Goal: Use online tool/utility: Utilize a website feature to perform a specific function

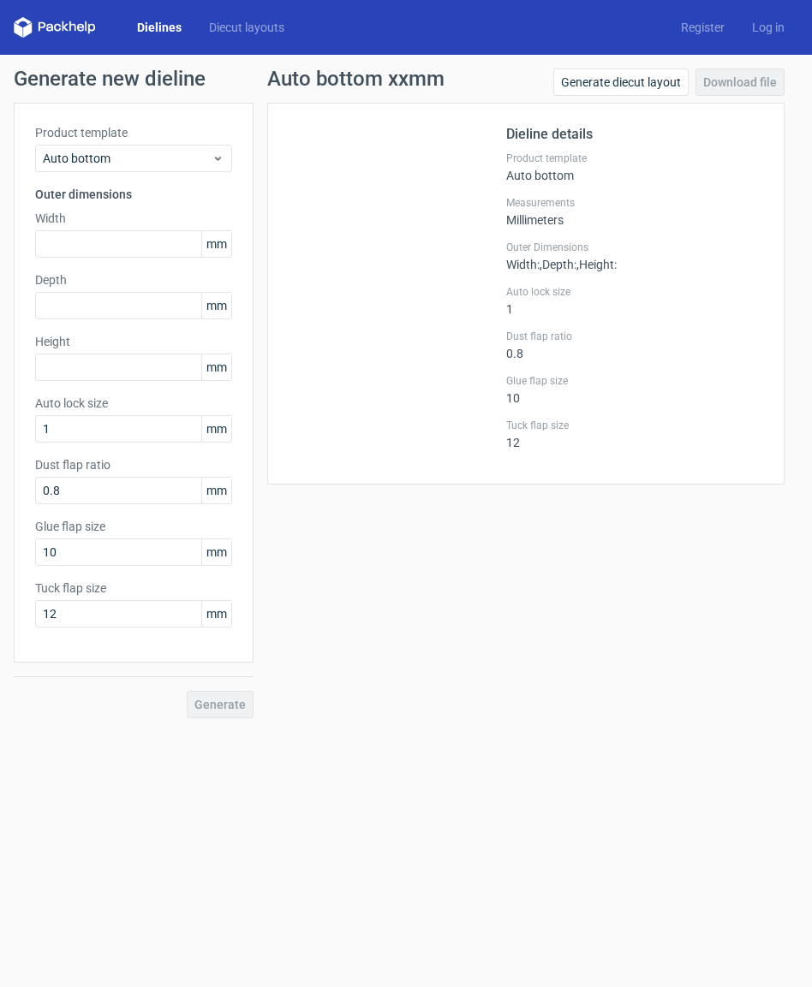
click at [71, 25] on icon at bounding box center [72, 26] width 7 height 10
drag, startPoint x: 53, startPoint y: 27, endPoint x: 62, endPoint y: 25, distance: 8.7
click at [53, 27] on icon at bounding box center [55, 27] width 82 height 21
click at [63, 24] on polygon at bounding box center [65, 26] width 7 height 10
click at [240, 26] on link "Diecut layouts" at bounding box center [246, 27] width 103 height 17
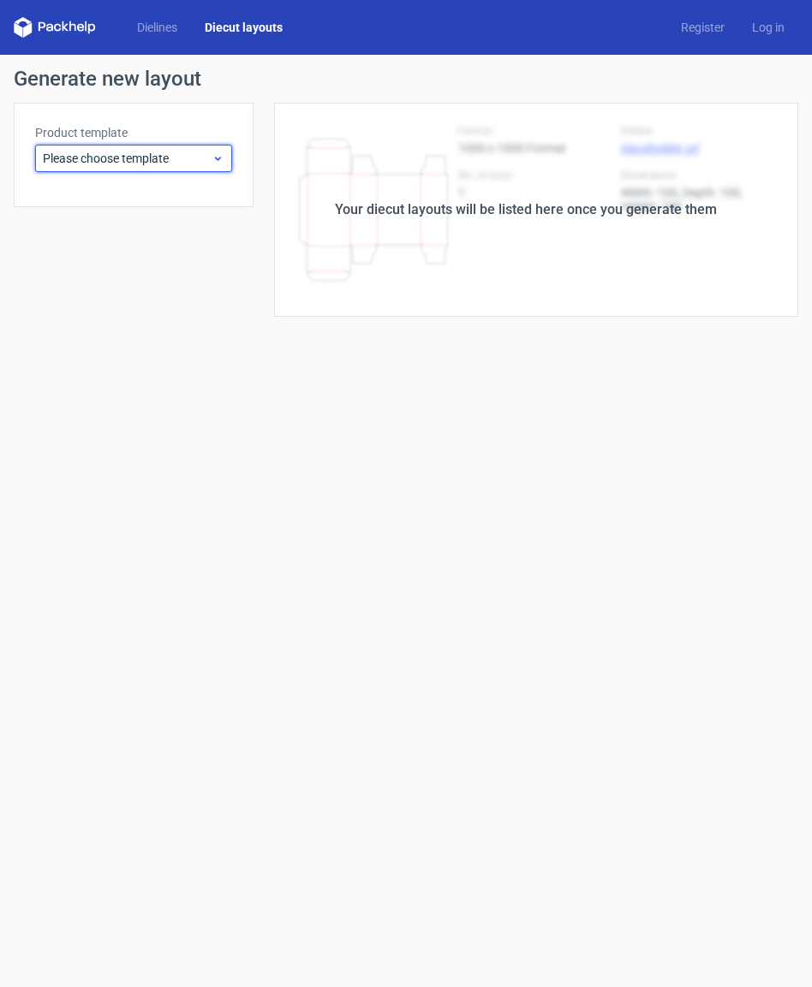
click at [196, 161] on span "Please choose template" at bounding box center [127, 158] width 169 height 17
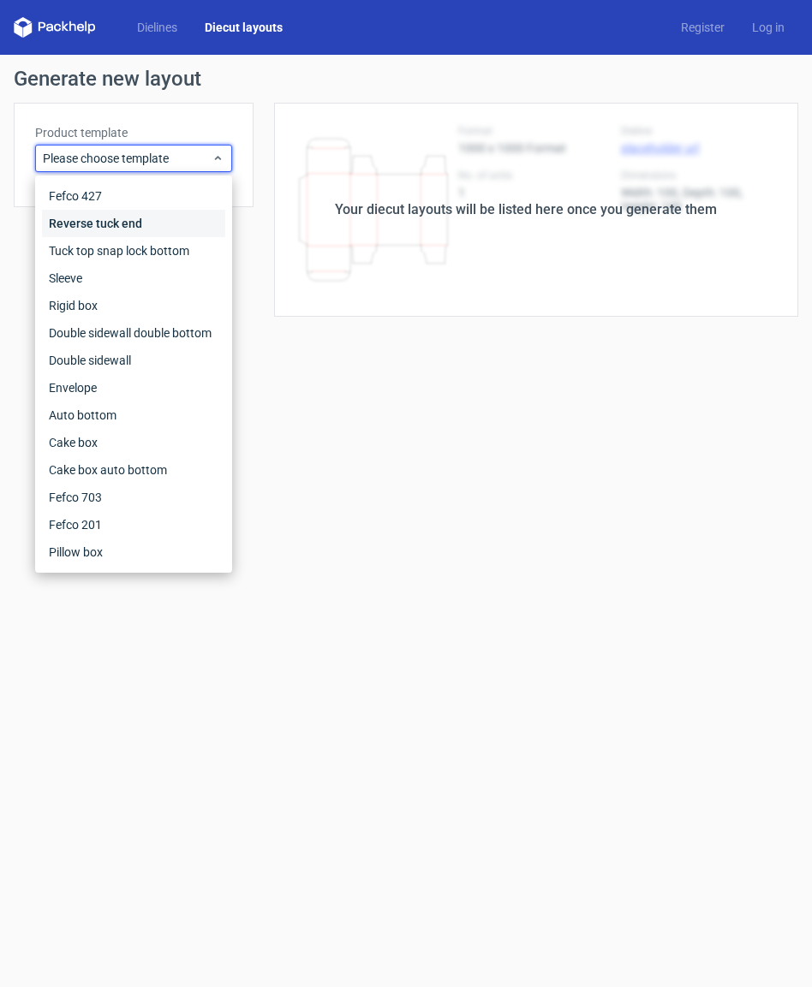
click at [113, 230] on div "Reverse tuck end" at bounding box center [133, 223] width 183 height 27
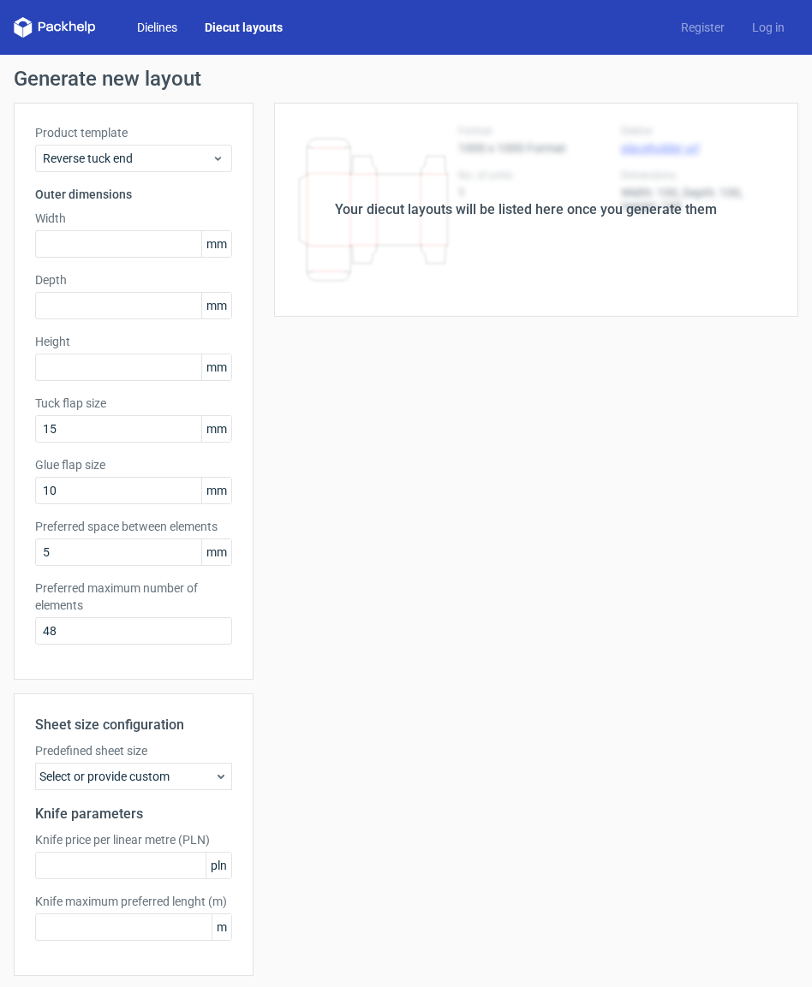
click at [164, 27] on link "Dielines" at bounding box center [157, 27] width 68 height 17
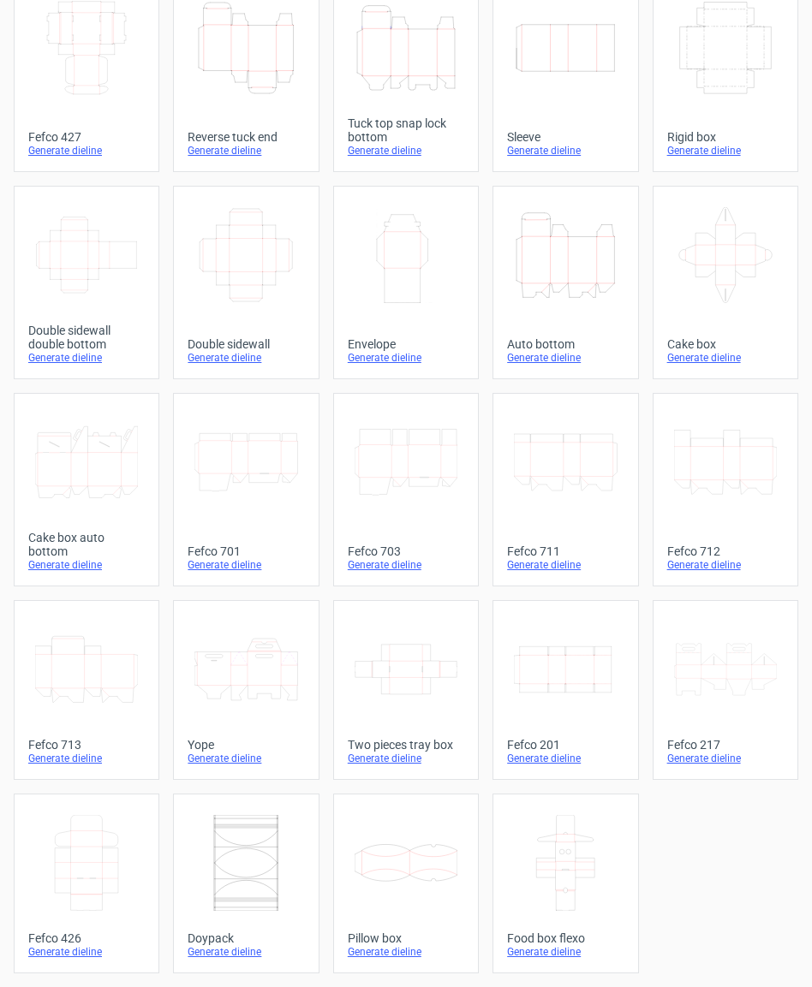
click at [546, 901] on icon at bounding box center [565, 863] width 103 height 96
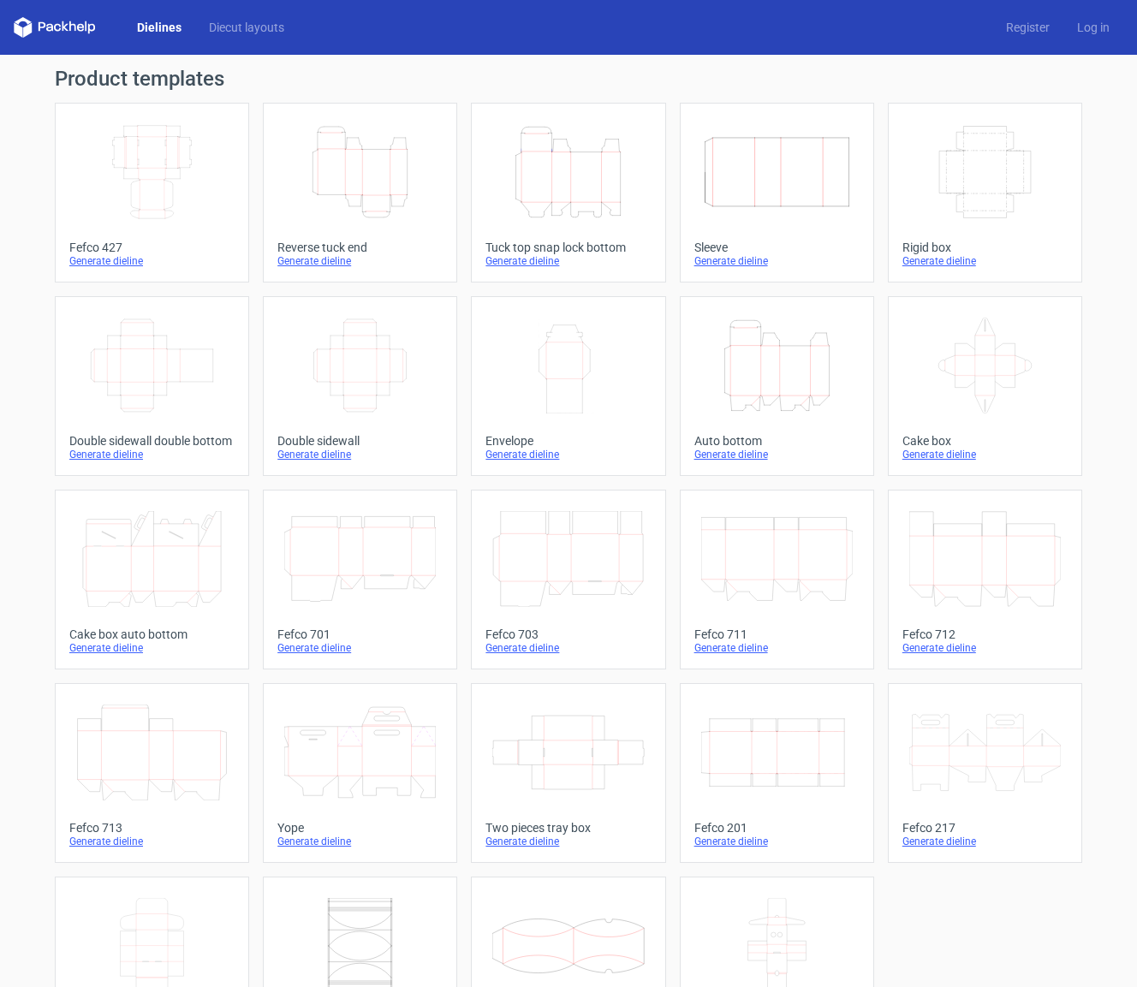
click at [75, 27] on icon at bounding box center [72, 26] width 7 height 10
click at [27, 21] on icon at bounding box center [23, 21] width 17 height 8
click at [263, 26] on link "Diecut layouts" at bounding box center [246, 27] width 103 height 17
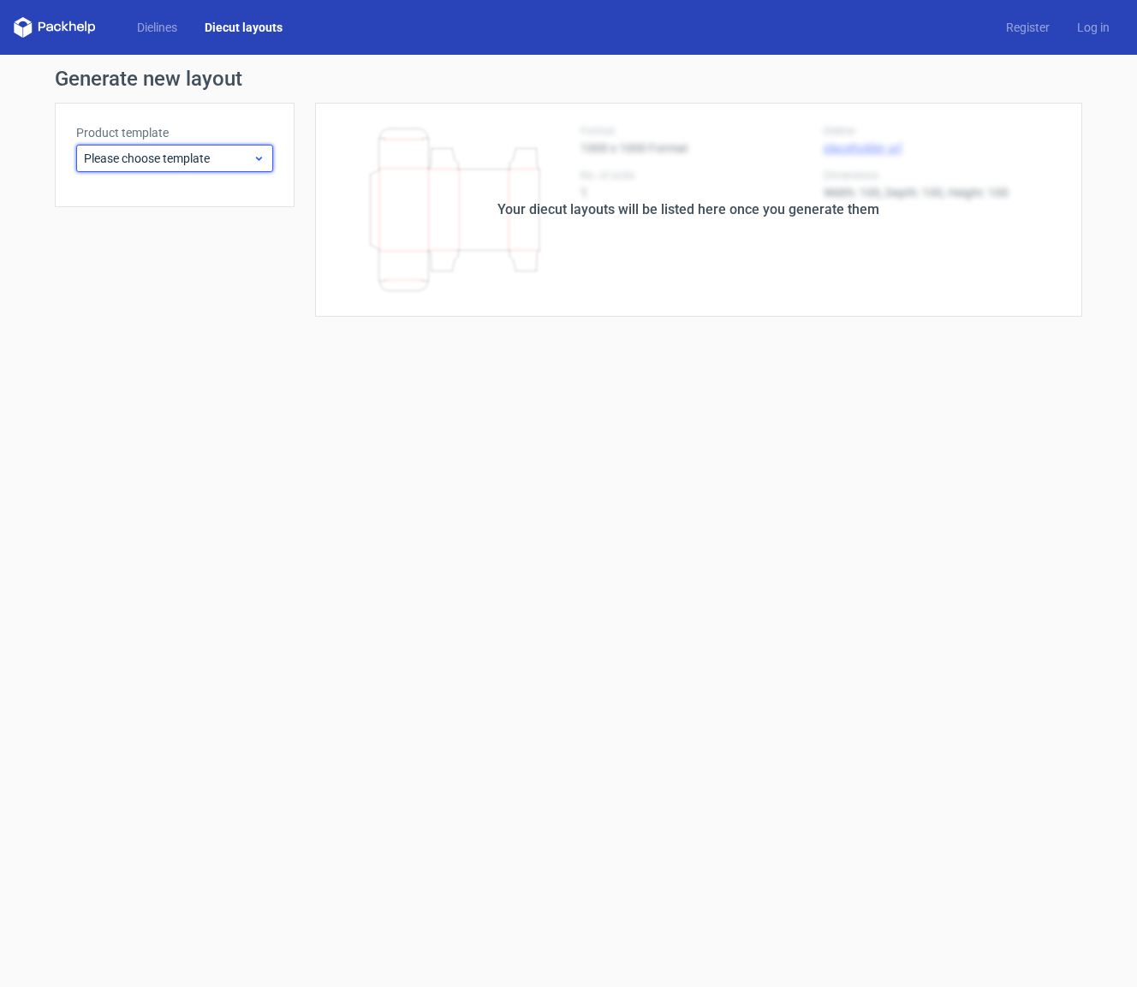
click at [206, 159] on span "Please choose template" at bounding box center [168, 158] width 169 height 17
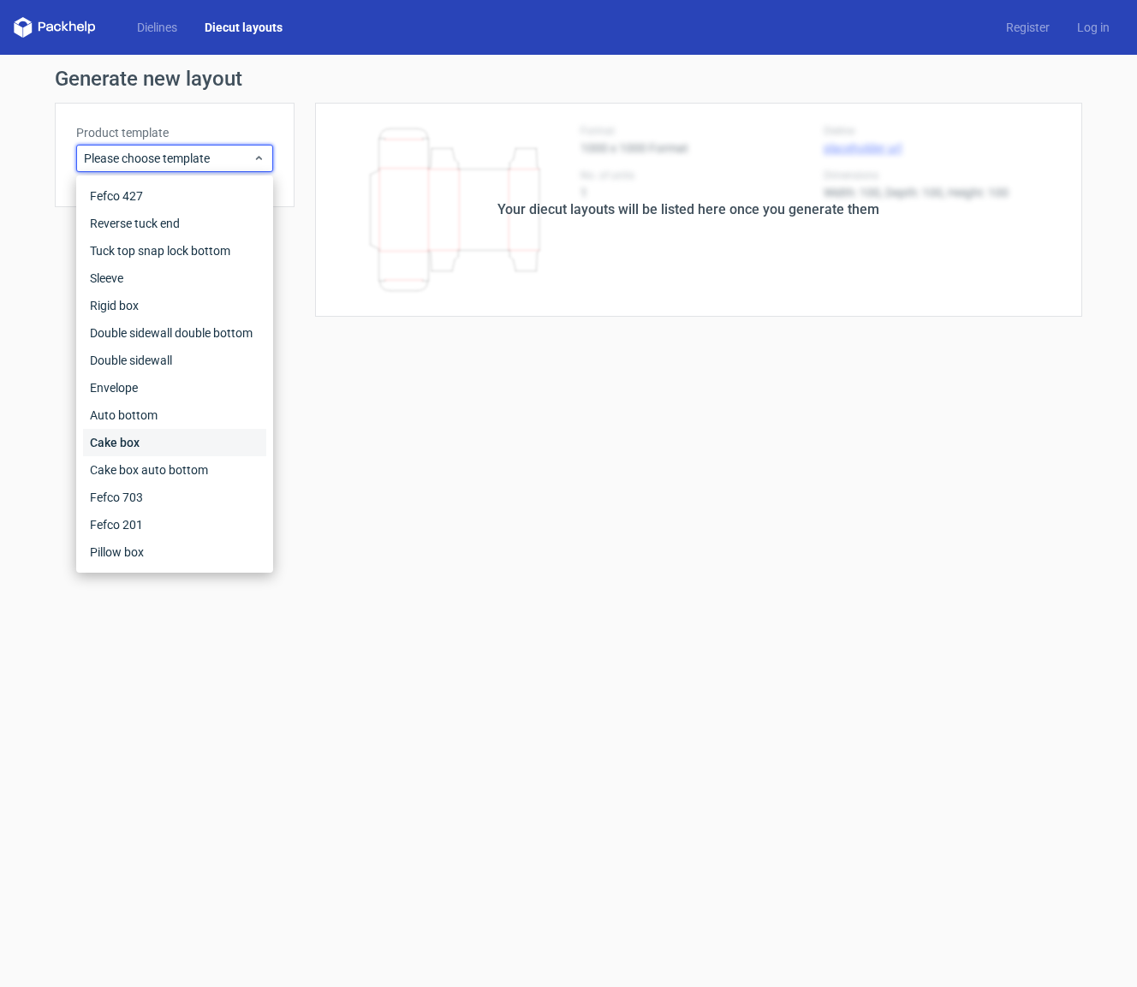
click at [118, 438] on div "Cake box" at bounding box center [174, 442] width 183 height 27
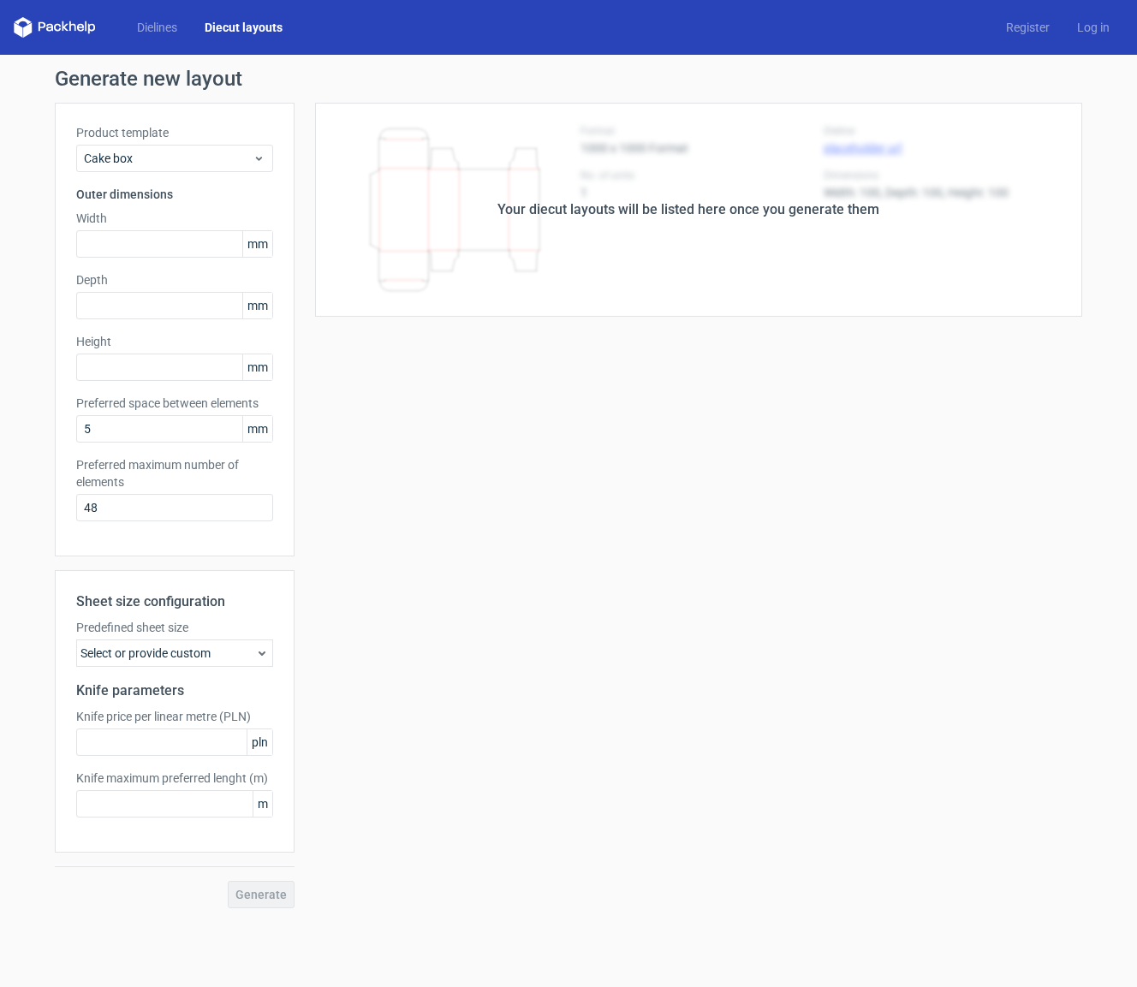
click at [225, 33] on link "Diecut layouts" at bounding box center [243, 27] width 105 height 17
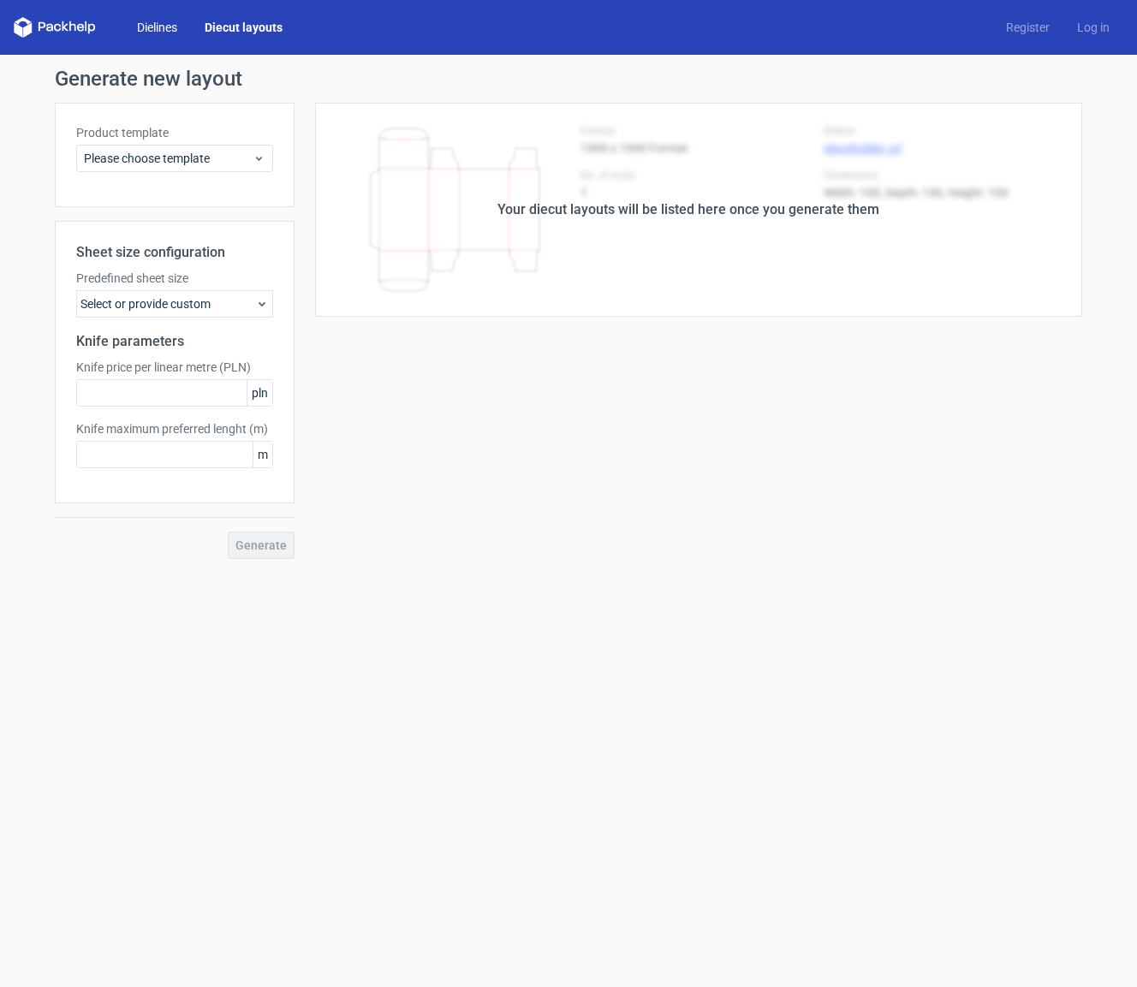
click at [152, 29] on link "Dielines" at bounding box center [157, 27] width 68 height 17
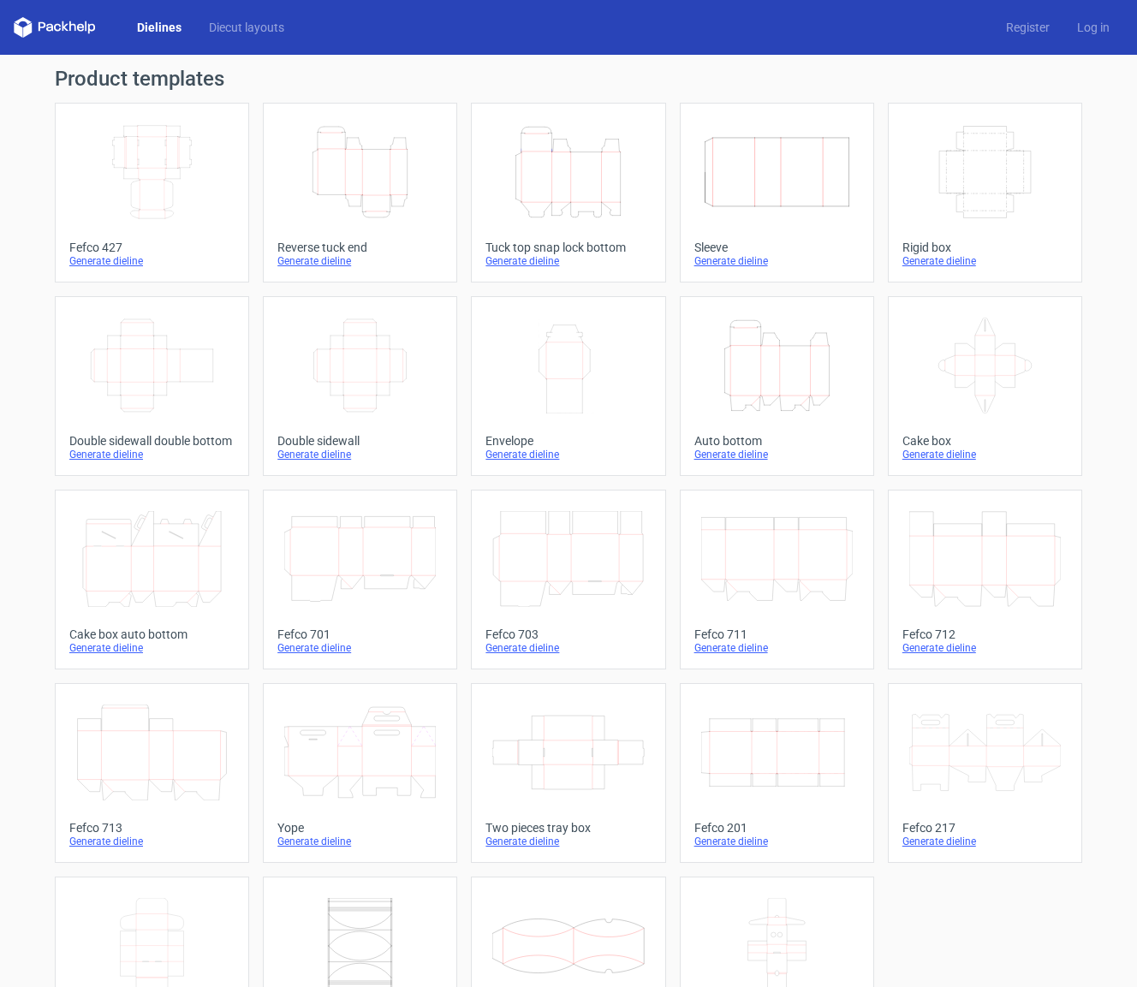
click at [331, 266] on div "Generate dieline" at bounding box center [359, 261] width 165 height 14
click at [140, 390] on icon "Width Depth Height" at bounding box center [152, 366] width 152 height 96
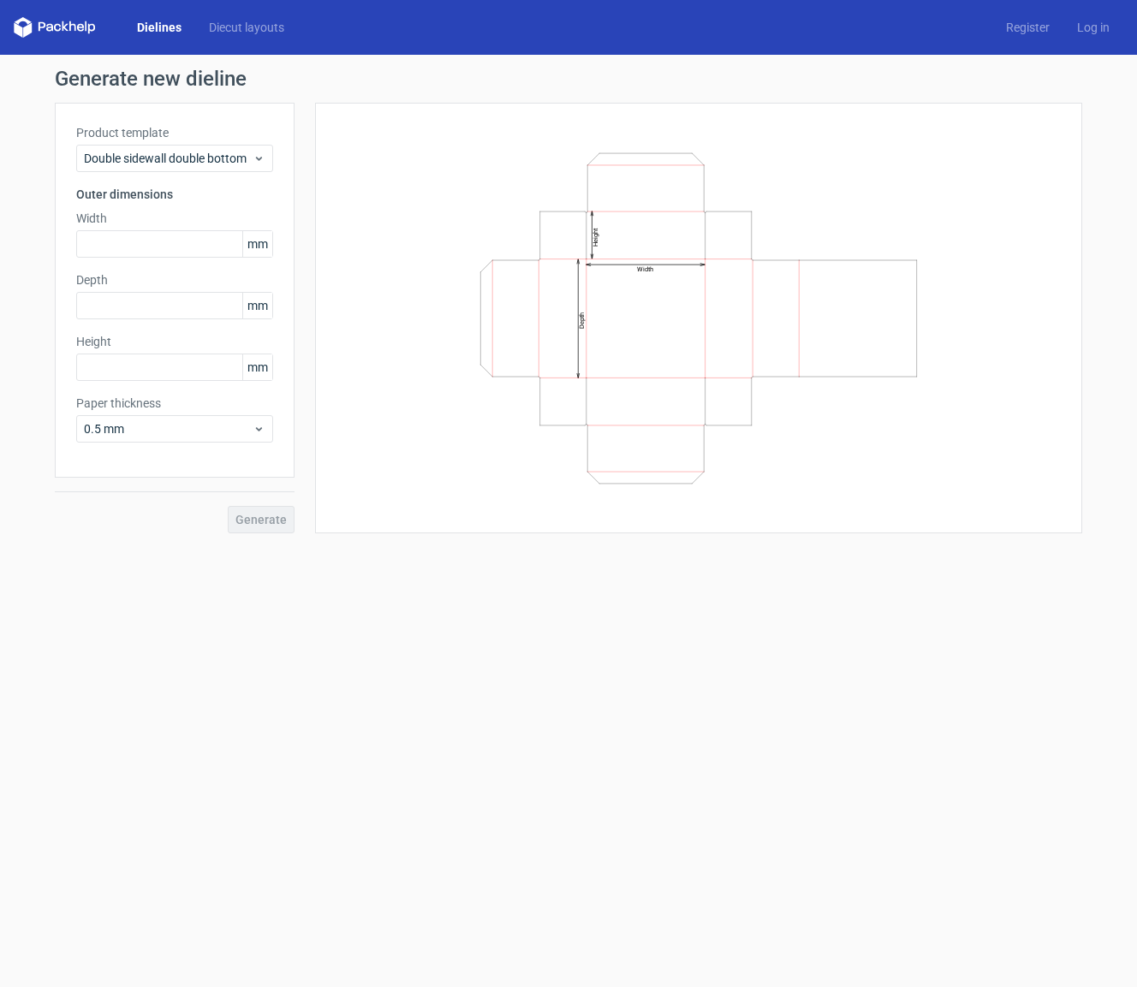
drag, startPoint x: 58, startPoint y: 21, endPoint x: 151, endPoint y: 27, distance: 92.7
click at [59, 21] on icon at bounding box center [55, 27] width 82 height 21
click at [248, 26] on link "Diecut layouts" at bounding box center [246, 27] width 103 height 17
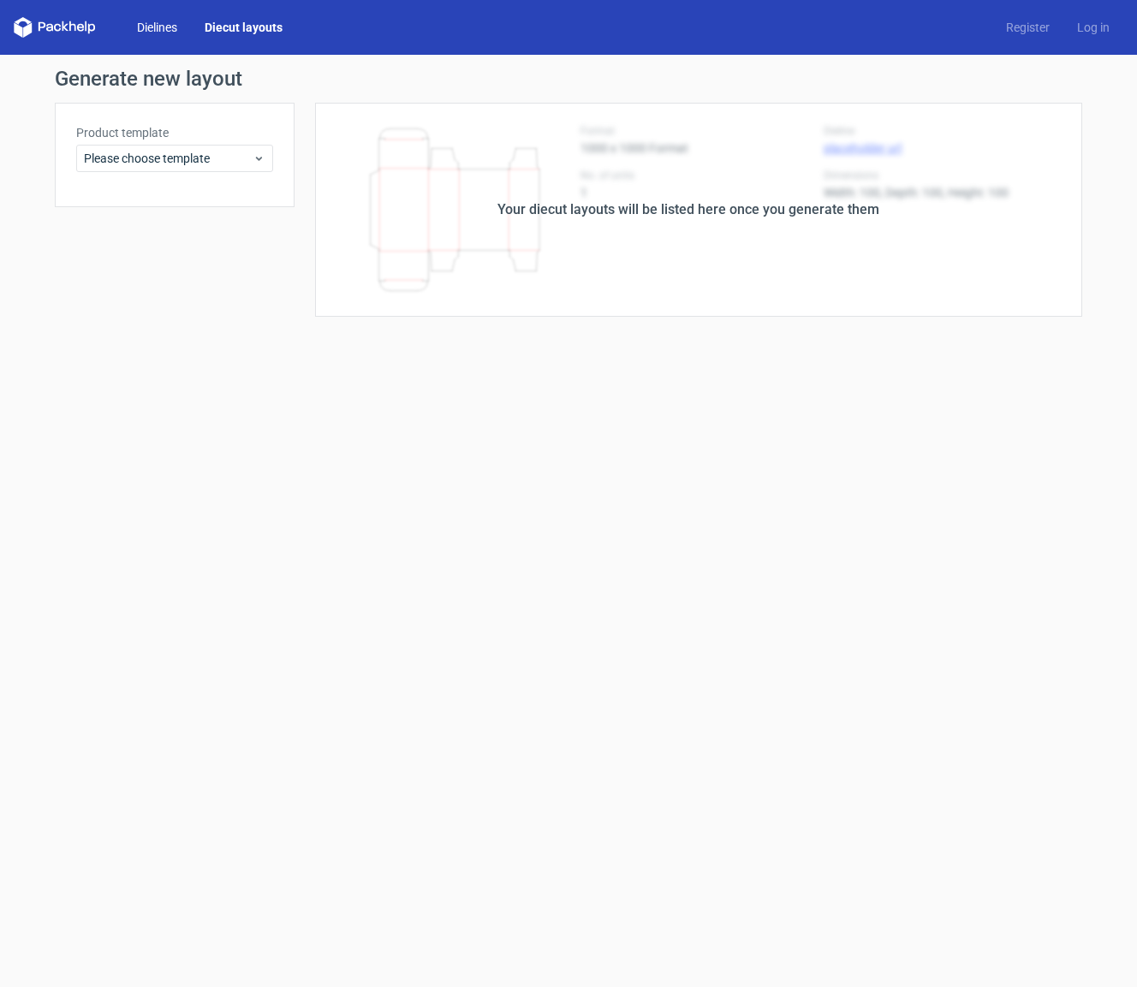
click at [153, 27] on link "Dielines" at bounding box center [157, 27] width 68 height 17
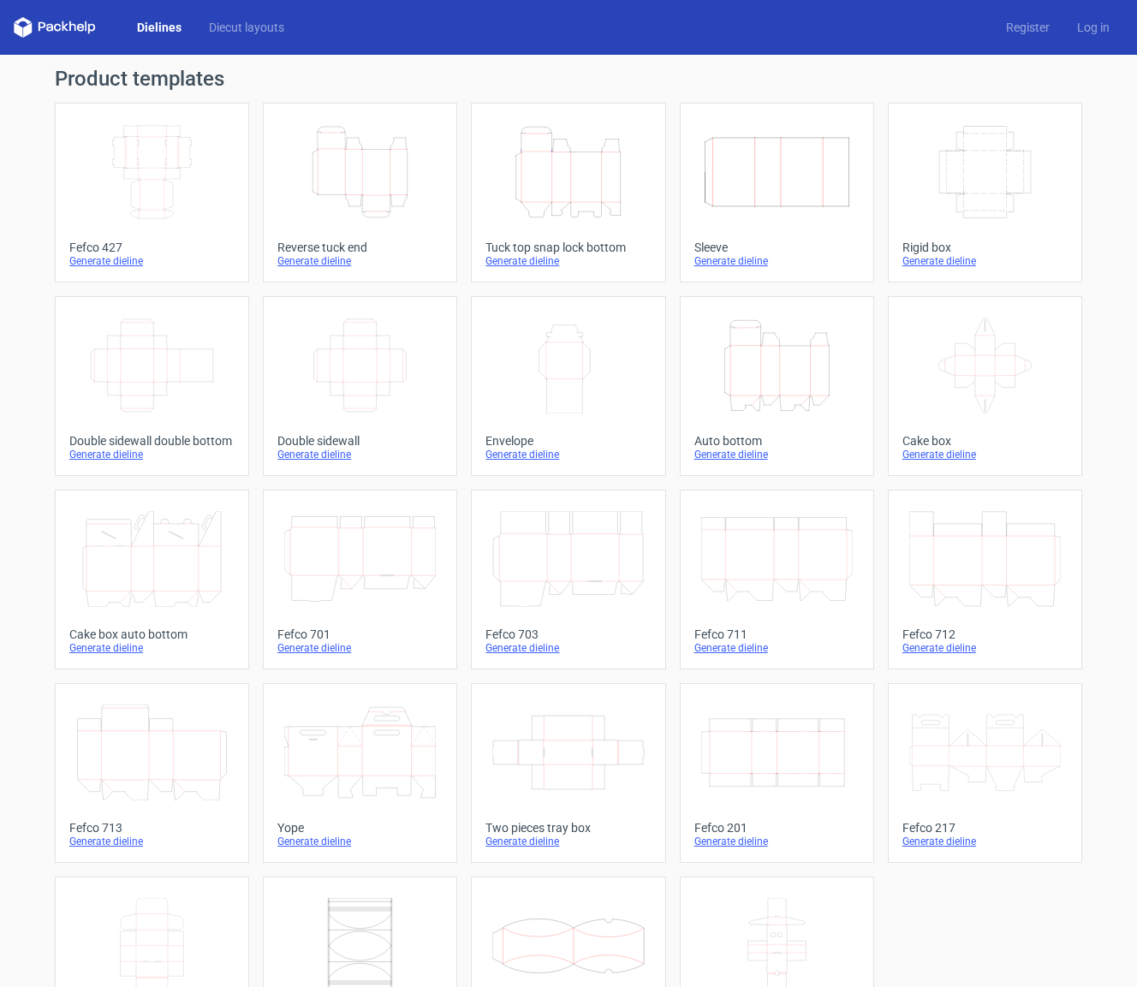
drag, startPoint x: 265, startPoint y: 26, endPoint x: 236, endPoint y: 46, distance: 34.9
click at [265, 26] on link "Diecut layouts" at bounding box center [246, 27] width 103 height 17
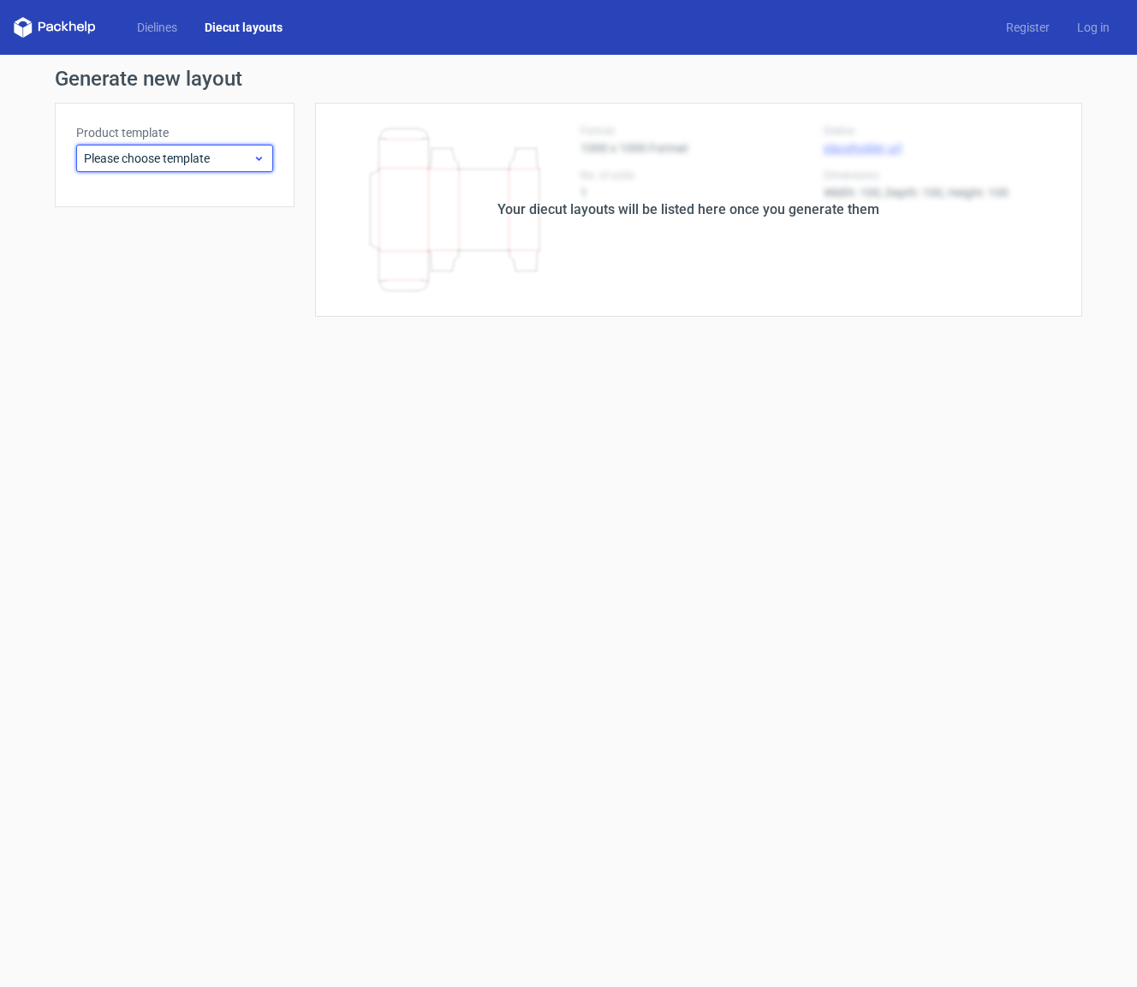
click at [259, 155] on icon at bounding box center [259, 159] width 13 height 14
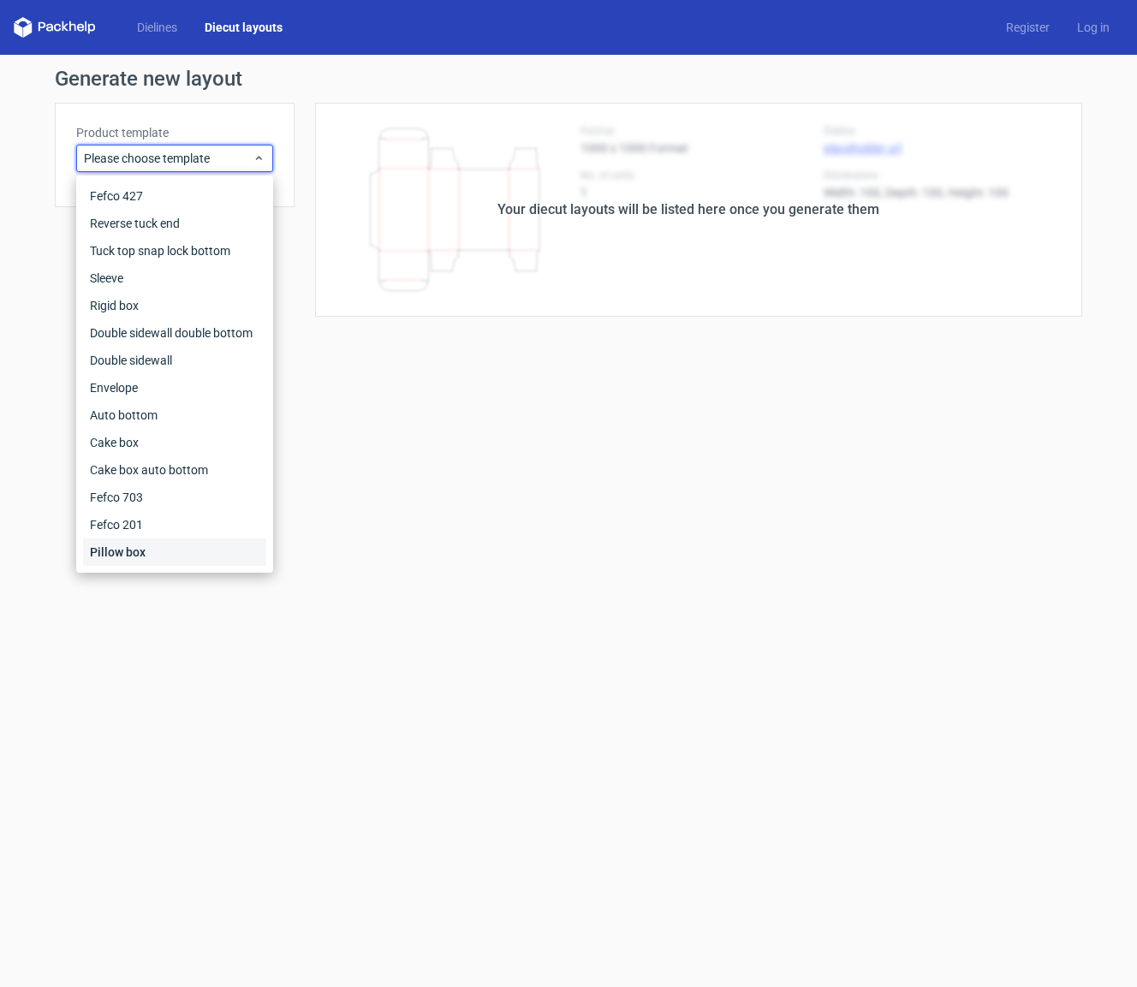
click at [134, 559] on div "Pillow box" at bounding box center [174, 552] width 183 height 27
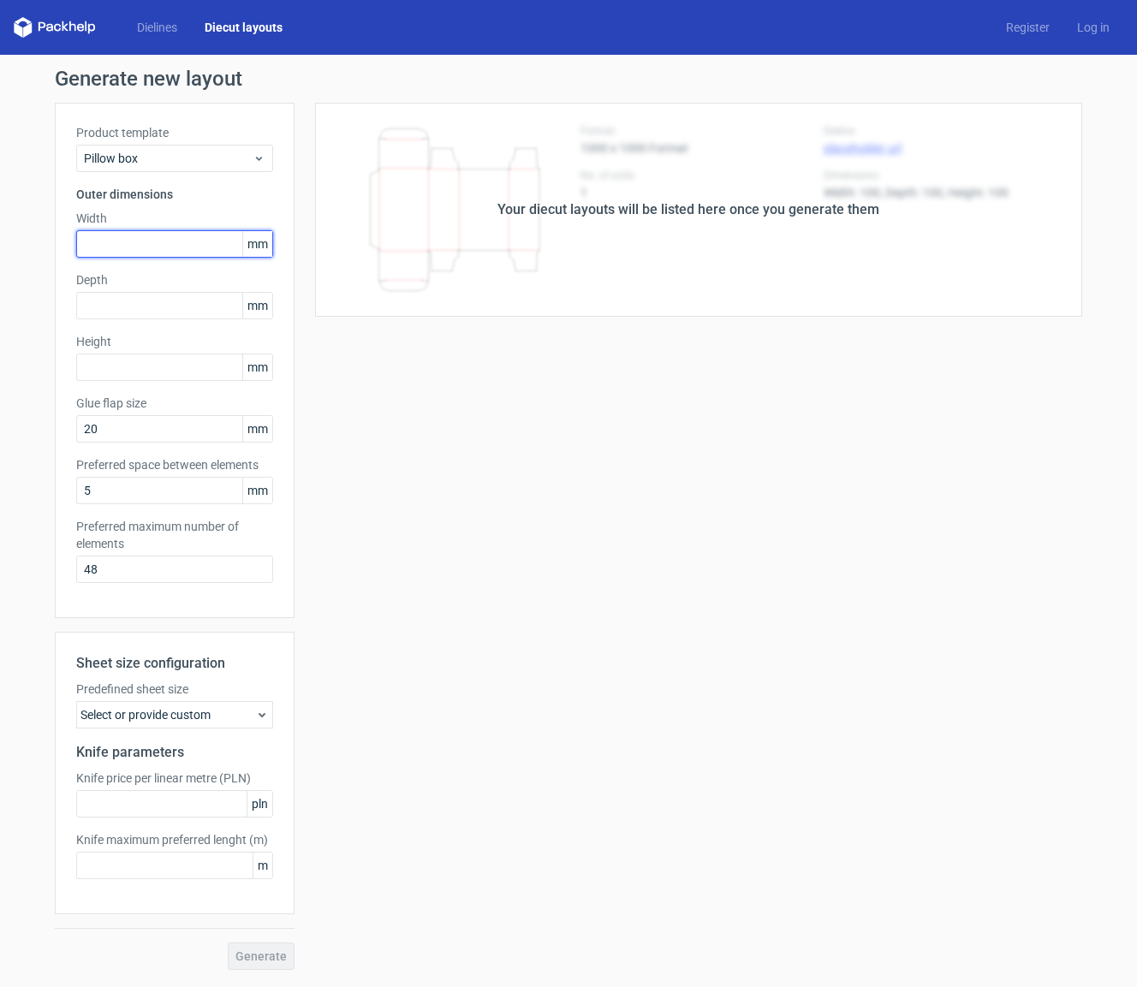
click at [125, 238] on input "text" at bounding box center [174, 243] width 197 height 27
type input "100"
type input "50"
type input "200"
click at [260, 956] on span "Generate" at bounding box center [261, 957] width 51 height 12
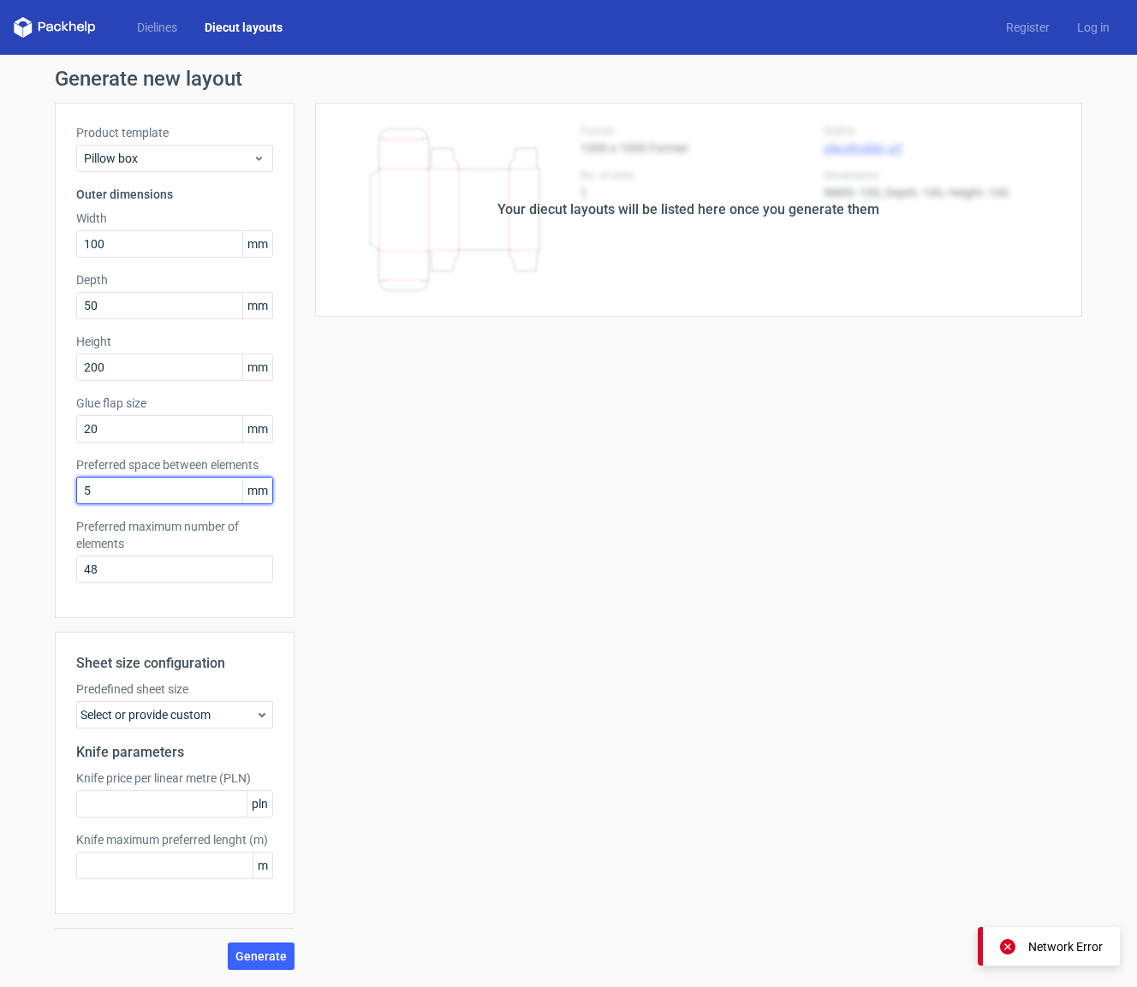
click at [103, 500] on input "5" at bounding box center [174, 490] width 197 height 27
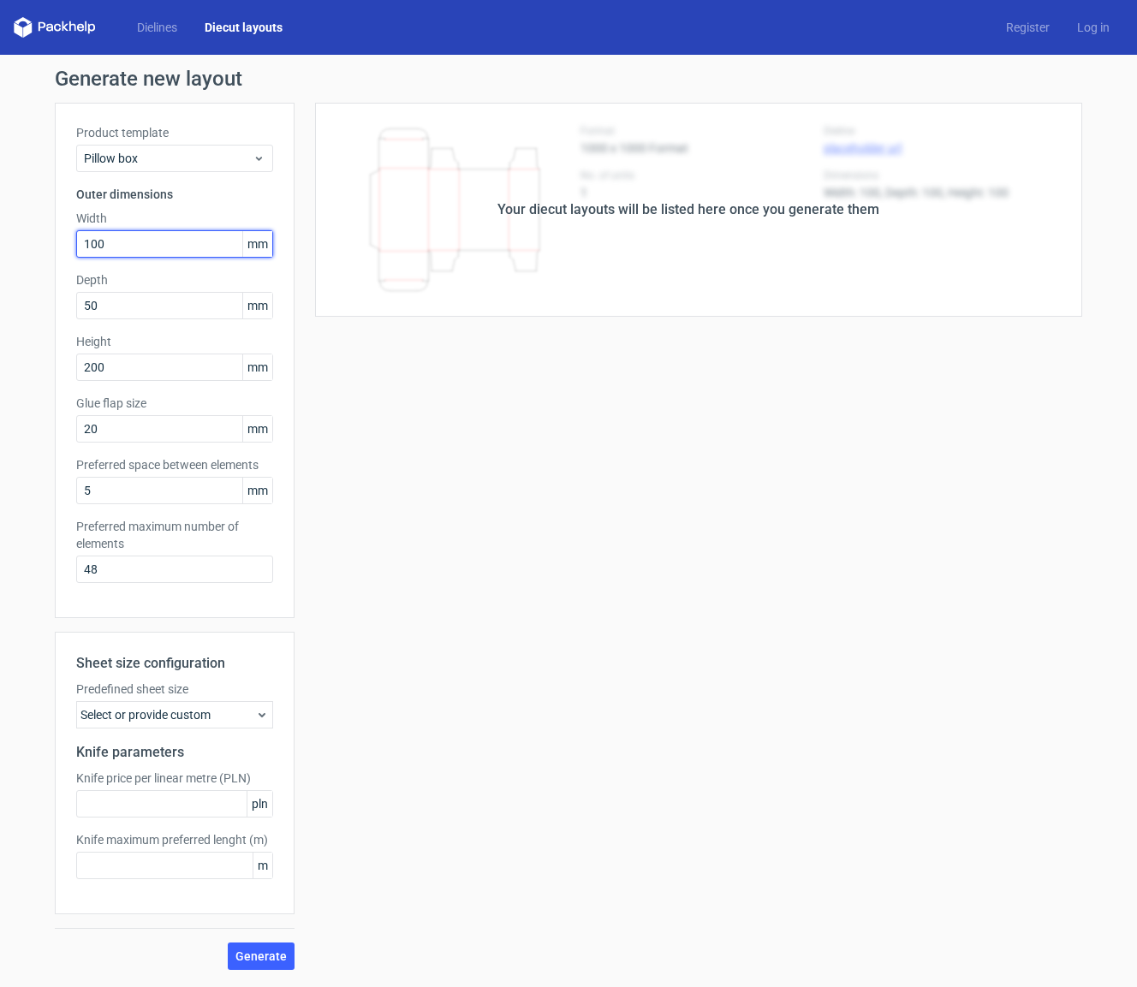
click at [108, 244] on input "100" at bounding box center [174, 243] width 197 height 27
click at [265, 951] on span "Generate" at bounding box center [261, 957] width 51 height 12
click at [811, 942] on div "Network Error" at bounding box center [1066, 947] width 75 height 17
click at [811, 945] on icon at bounding box center [1007, 946] width 15 height 15
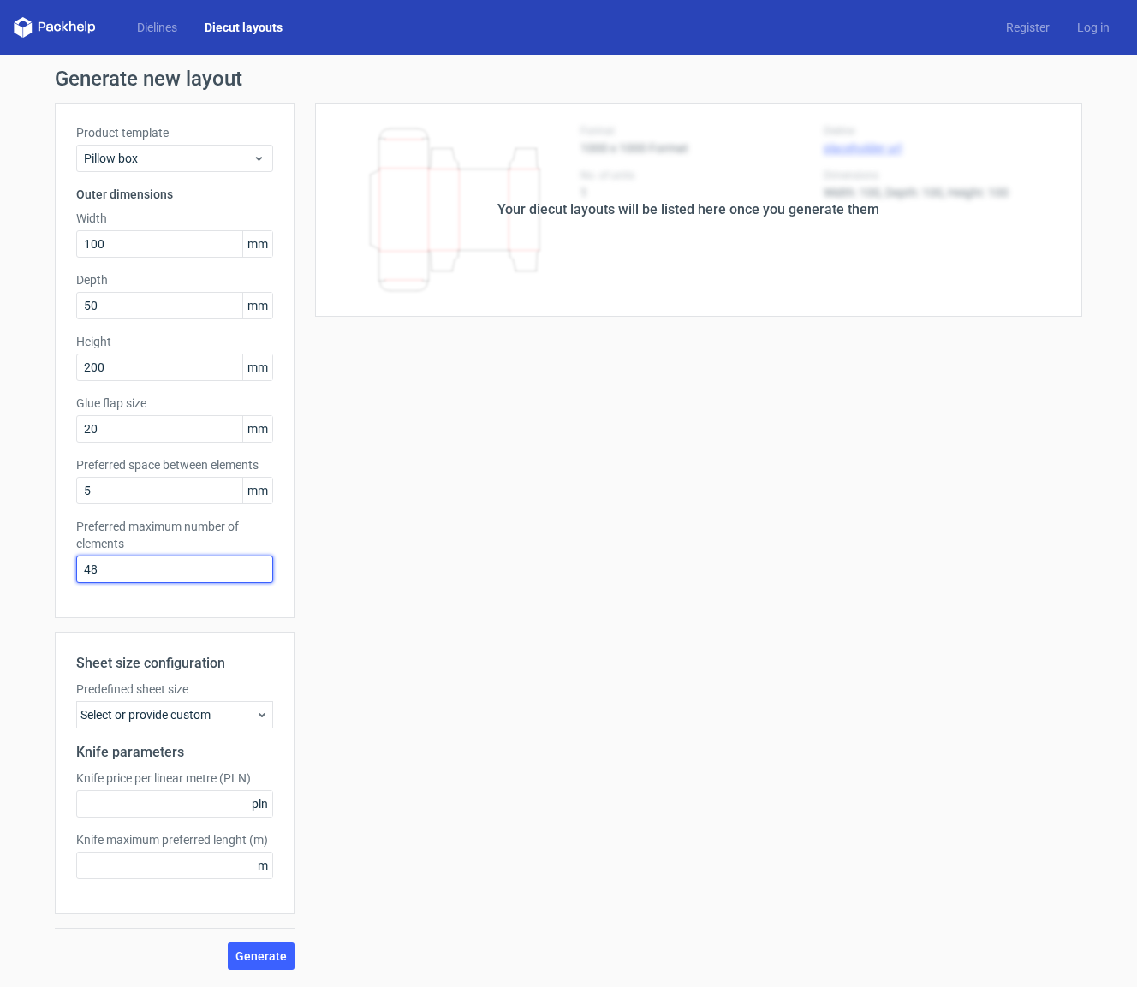
drag, startPoint x: 105, startPoint y: 574, endPoint x: 29, endPoint y: 564, distance: 76.9
click at [29, 564] on div "Generate new layout Product template Pillow box Outer dimensions Width 100 mm D…" at bounding box center [568, 519] width 1137 height 929
type input "2"
click at [270, 955] on span "Generate" at bounding box center [261, 957] width 51 height 12
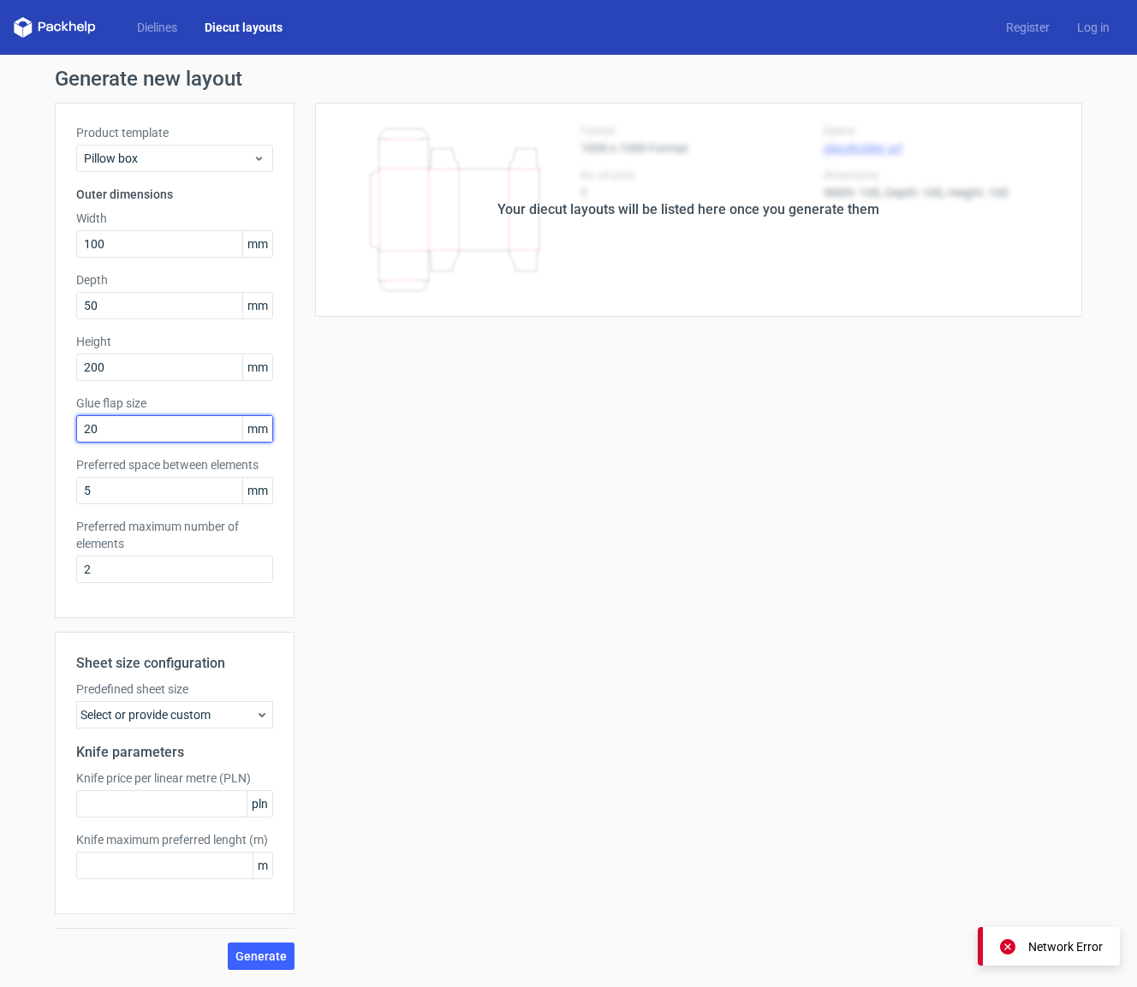
drag, startPoint x: 103, startPoint y: 428, endPoint x: 57, endPoint y: 427, distance: 46.3
click at [57, 427] on div "Product template Pillow box Outer dimensions Width 100 mm Depth 50 mm Height 20…" at bounding box center [175, 361] width 240 height 516
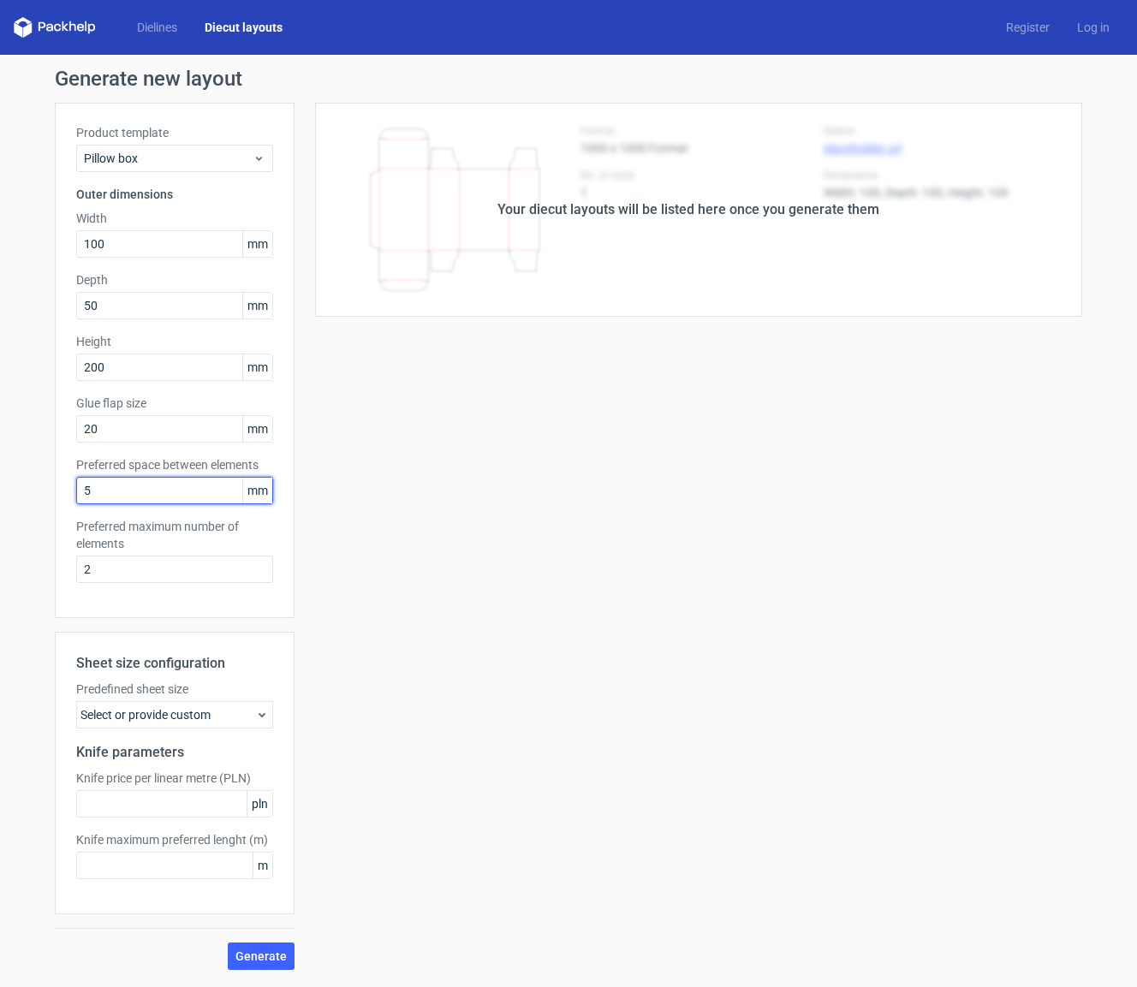
drag, startPoint x: 104, startPoint y: 491, endPoint x: 60, endPoint y: 486, distance: 43.9
click at [60, 486] on div "Product template Pillow box Outer dimensions Width 100 mm Depth 50 mm Height 20…" at bounding box center [175, 361] width 240 height 516
drag, startPoint x: 115, startPoint y: 244, endPoint x: 70, endPoint y: 243, distance: 44.5
click at [71, 243] on div "Product template Pillow box Outer dimensions Width 100 mm Depth 50 mm Height 20…" at bounding box center [175, 361] width 240 height 516
type input "50"
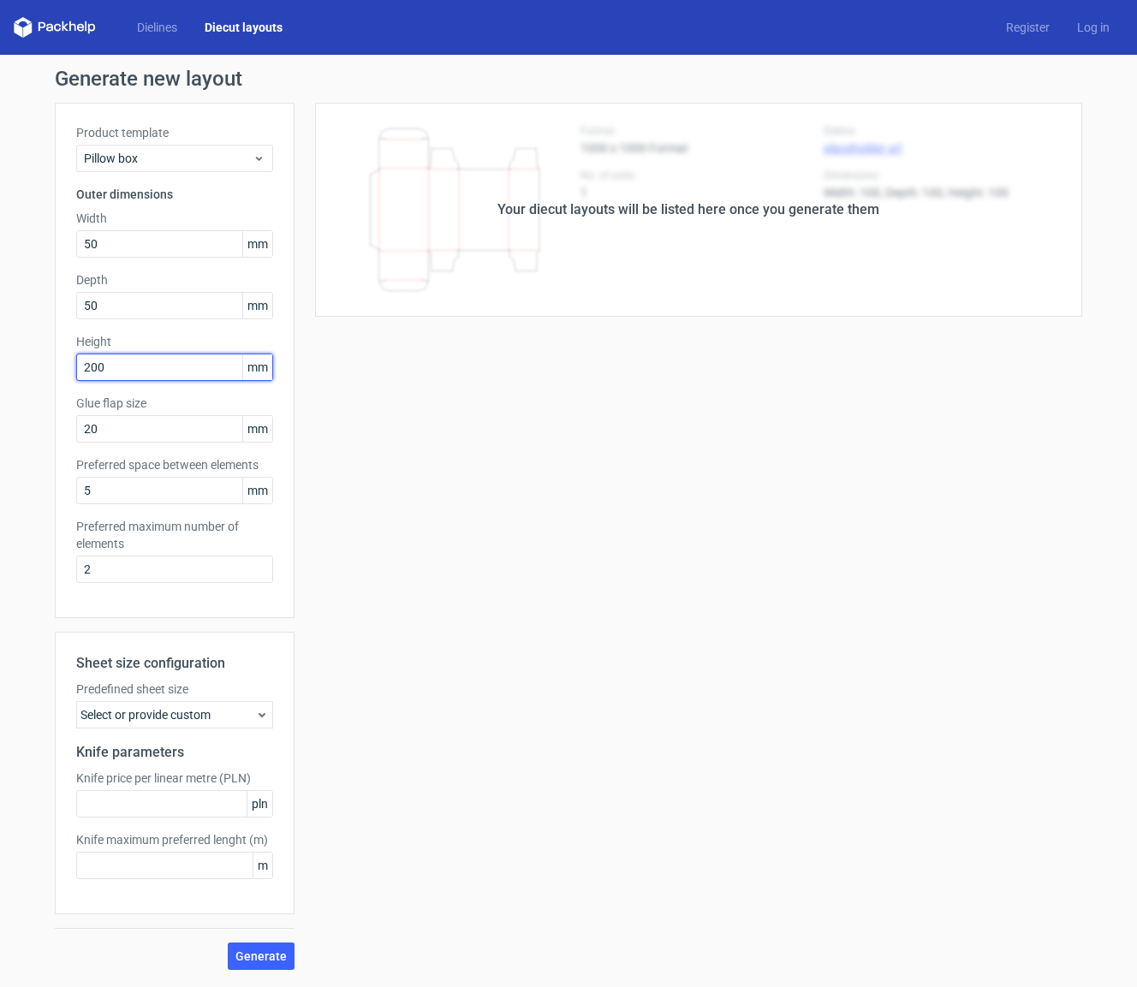
drag, startPoint x: 112, startPoint y: 372, endPoint x: 56, endPoint y: 367, distance: 56.8
click at [57, 367] on div "Product template Pillow box Outer dimensions Width 50 mm Depth 50 mm Height 200…" at bounding box center [175, 361] width 240 height 516
type input "100"
click at [266, 955] on span "Generate" at bounding box center [261, 957] width 51 height 12
drag, startPoint x: 102, startPoint y: 242, endPoint x: 85, endPoint y: 238, distance: 17.5
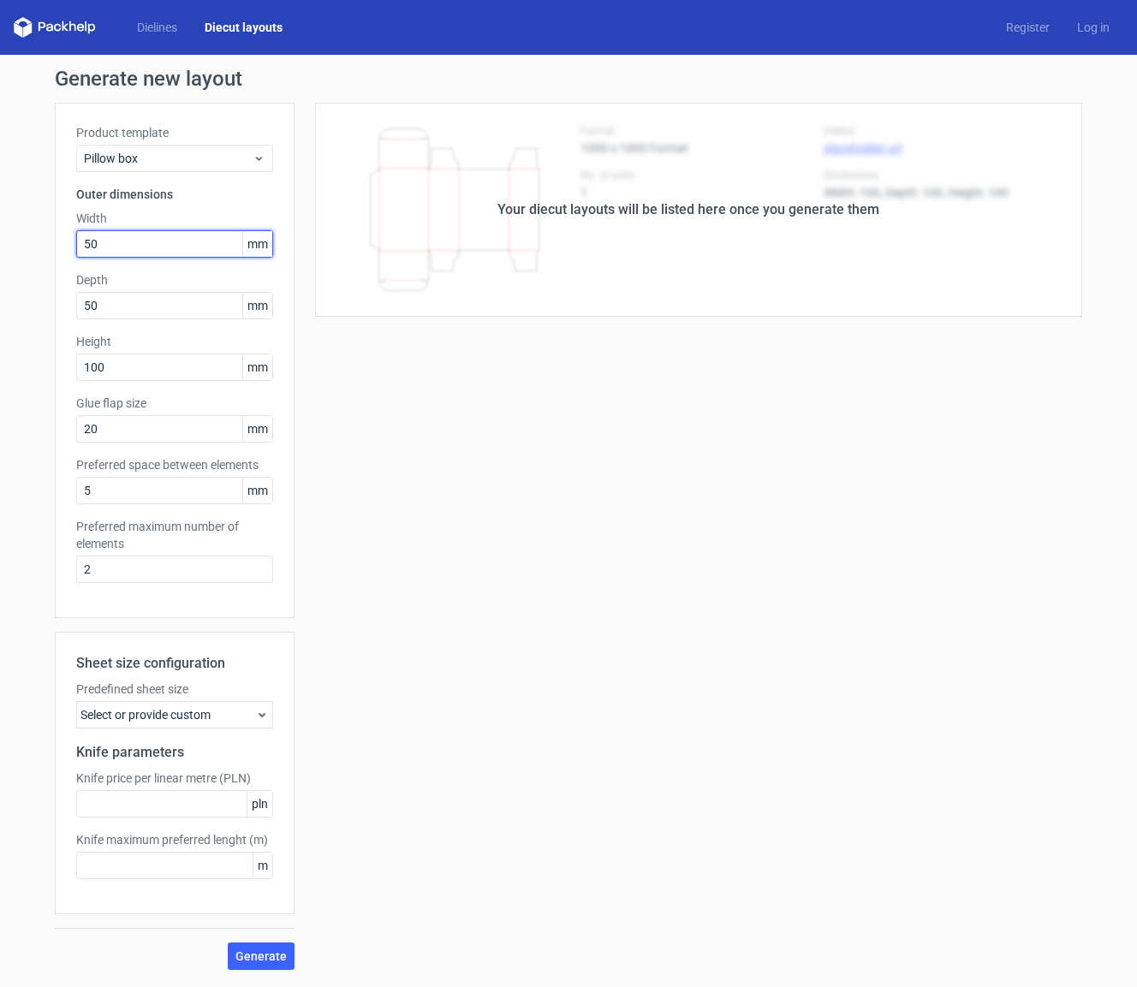
click at [85, 238] on input "50" at bounding box center [174, 243] width 197 height 27
type input "20"
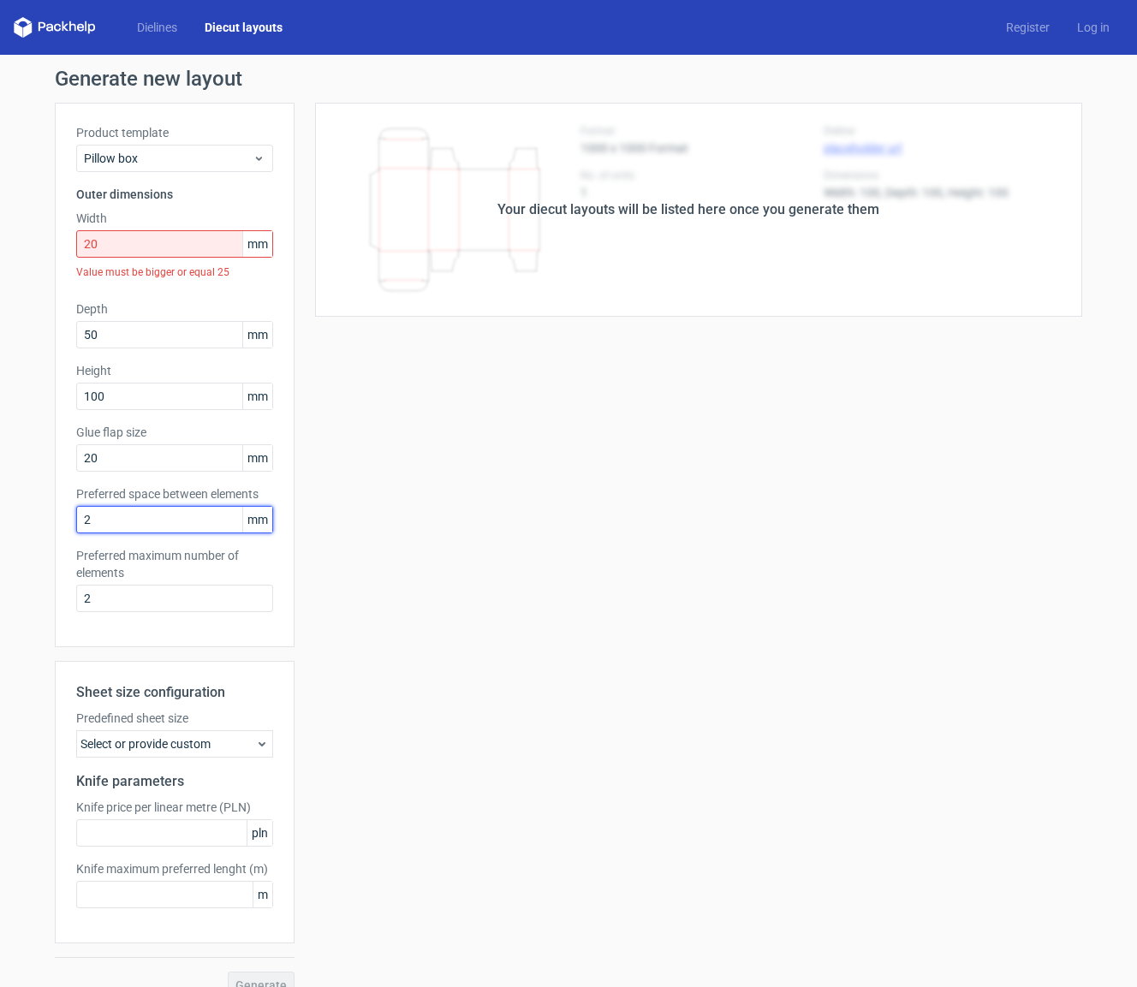
type input "25"
drag, startPoint x: 131, startPoint y: 241, endPoint x: 122, endPoint y: 243, distance: 8.9
click at [131, 241] on input "20" at bounding box center [174, 243] width 197 height 27
drag, startPoint x: 116, startPoint y: 241, endPoint x: 22, endPoint y: 236, distance: 93.5
click at [22, 236] on div "Generate new layout Product template Pillow box Outer dimensions Width 20 mm Va…" at bounding box center [568, 534] width 1137 height 958
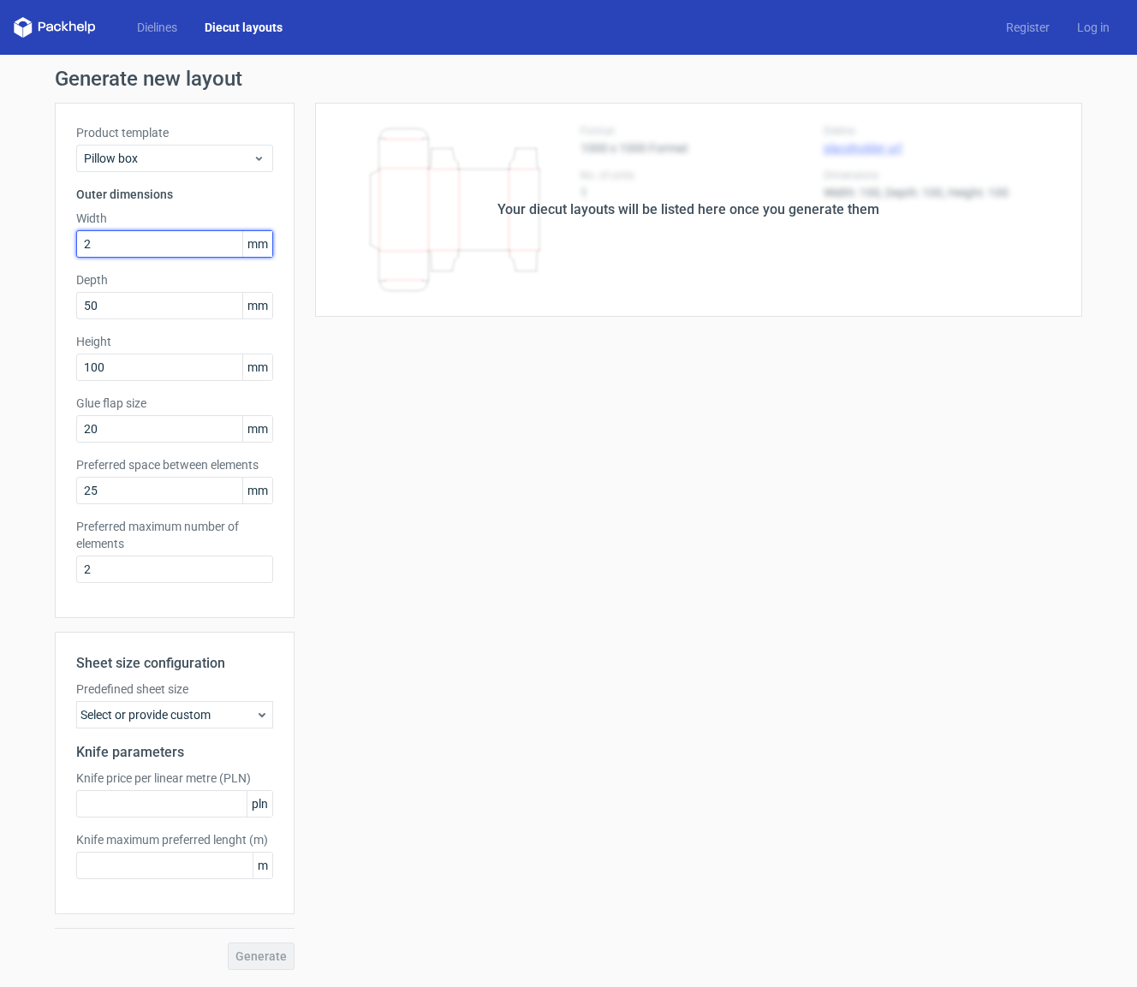
type input "25"
click at [262, 946] on button "Generate" at bounding box center [261, 956] width 67 height 27
click at [811, 944] on icon at bounding box center [1007, 946] width 15 height 15
click at [811, 945] on div "Network Error" at bounding box center [1066, 947] width 75 height 17
click at [811, 947] on div "Network Error" at bounding box center [1066, 947] width 75 height 17
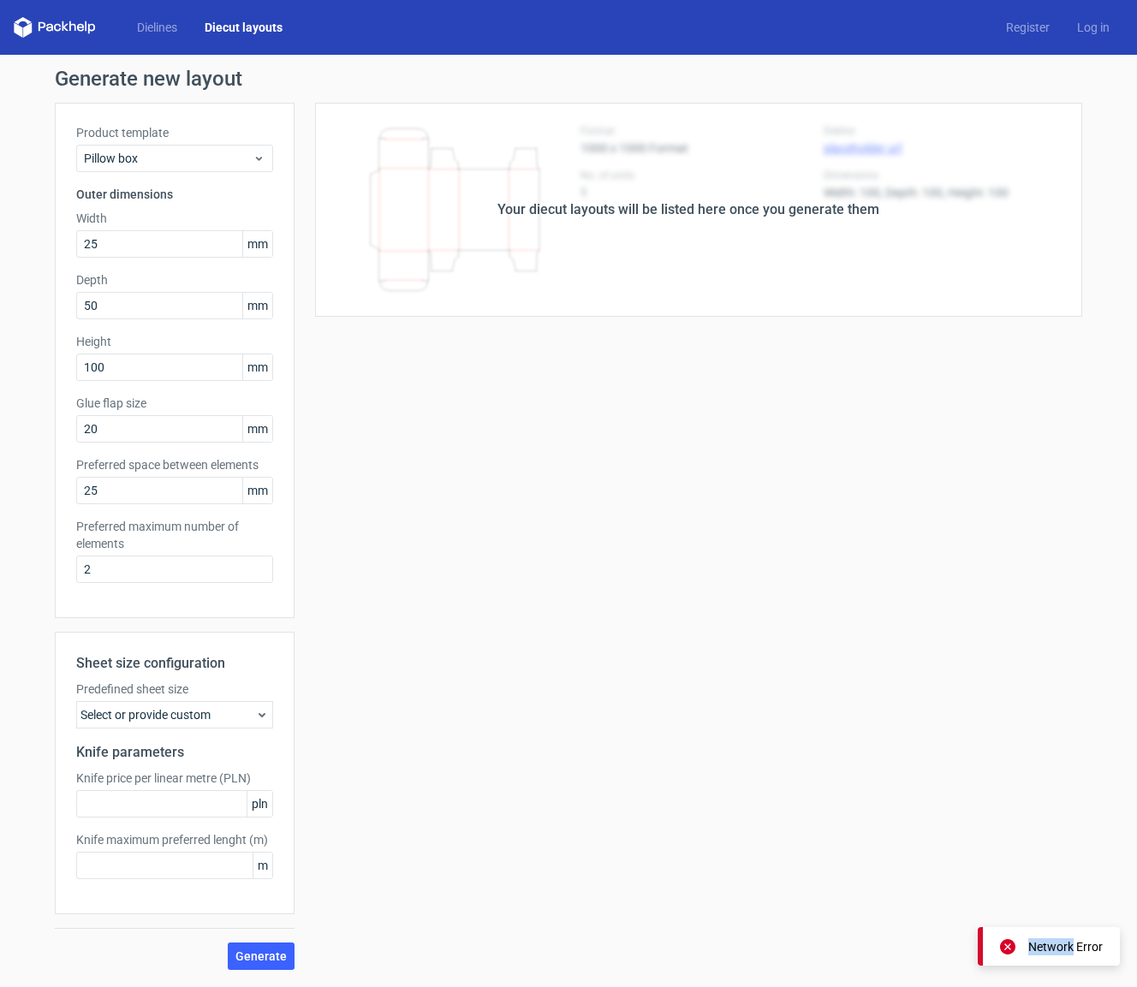
click at [811, 946] on div "Network Error" at bounding box center [1066, 947] width 75 height 17
click at [811, 945] on div "Network Error" at bounding box center [1066, 947] width 75 height 17
click at [811, 949] on div "Generate new layout Product template Pillow box Outer dimensions Width 25 mm De…" at bounding box center [568, 519] width 1137 height 929
